Goal: Information Seeking & Learning: Find specific page/section

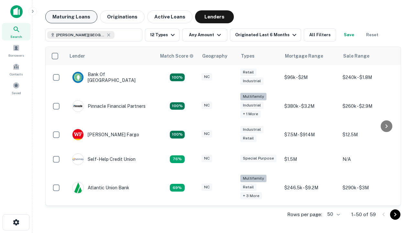
click at [71, 17] on button "Maturing Loans" at bounding box center [71, 16] width 52 height 13
